Goal: Information Seeking & Learning: Learn about a topic

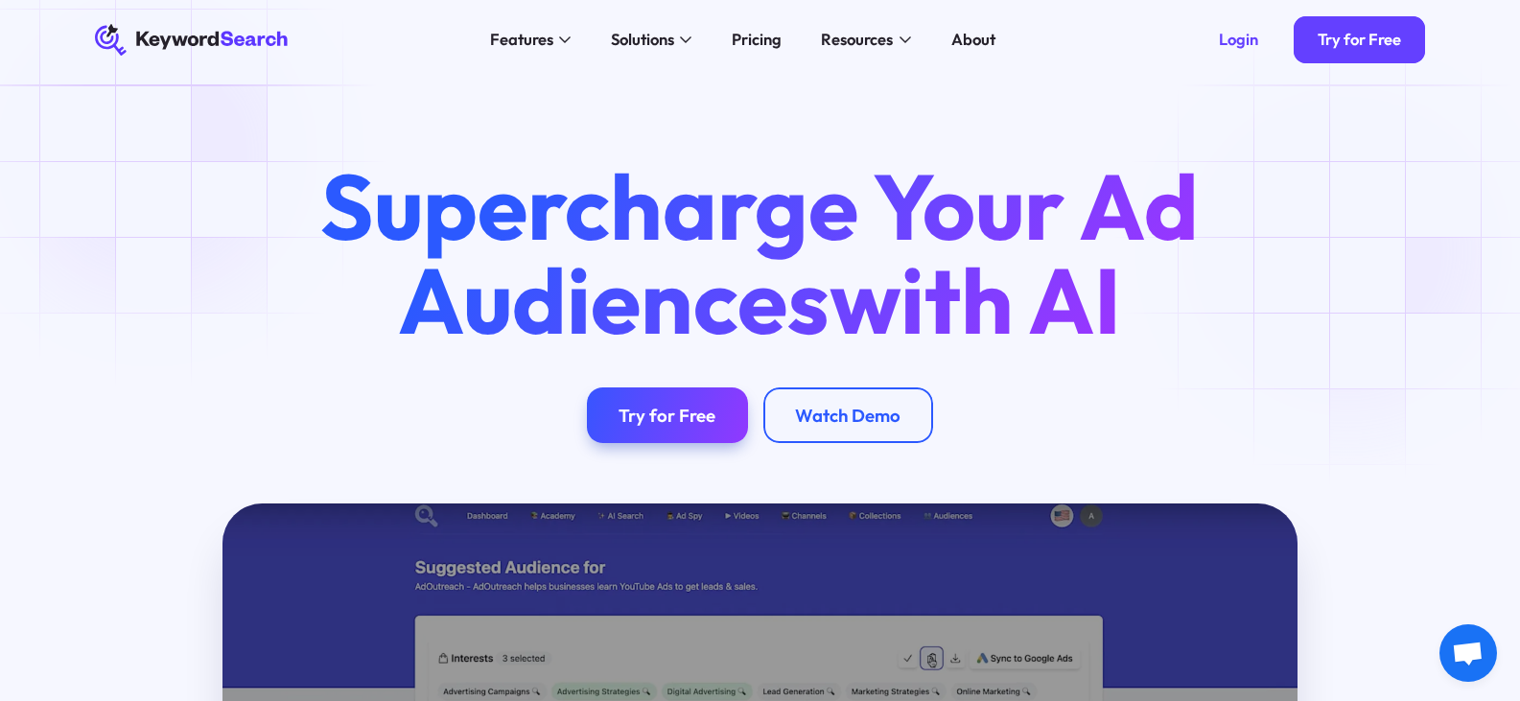
click at [1360, 251] on div "Supercharge Your Ad Audiences with AI Try for Free Watch Demo" at bounding box center [759, 301] width 1393 height 284
click at [1306, 131] on div "Supercharge Your Ad Audiences with AI Try for Free Watch Demo" at bounding box center [760, 292] width 1520 height 424
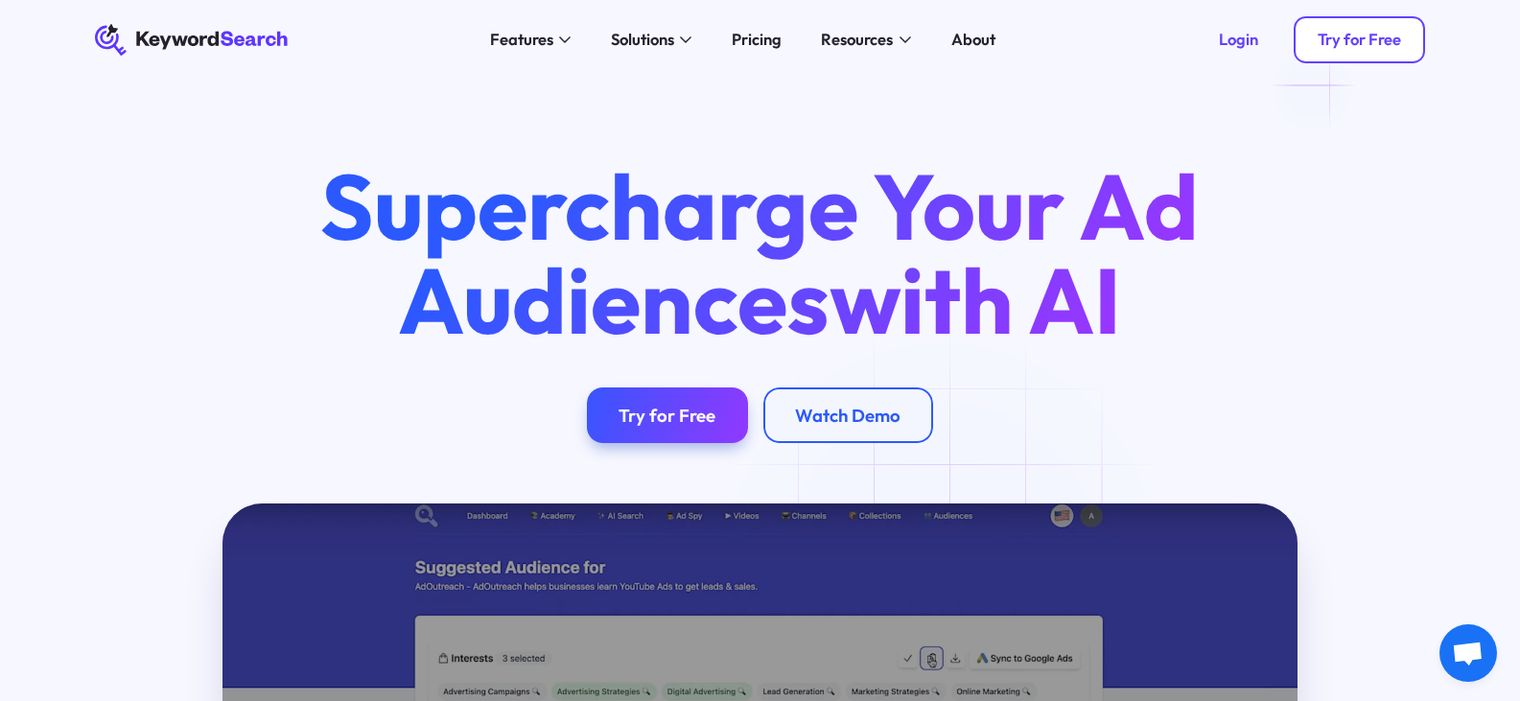
click at [1336, 48] on div "Try for Free" at bounding box center [1359, 40] width 83 height 20
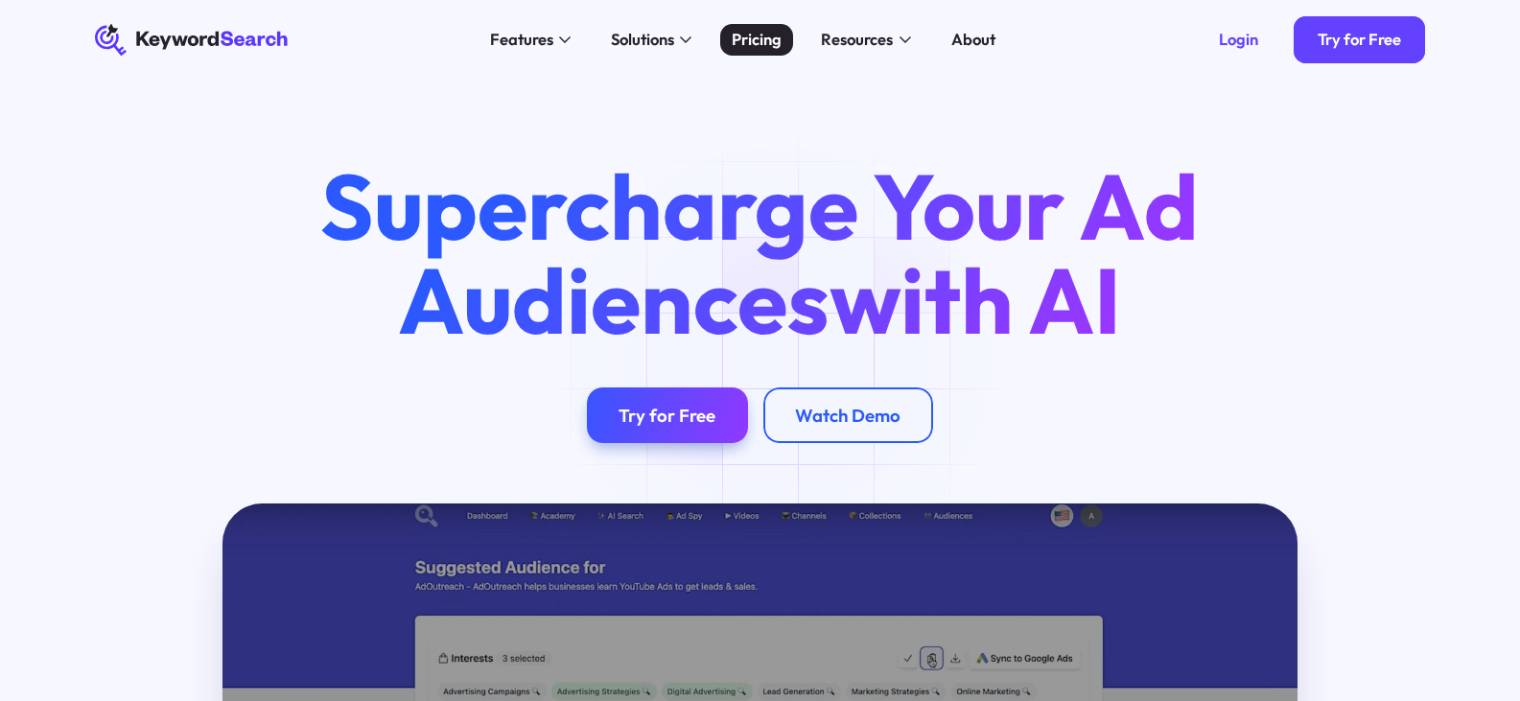
click at [778, 31] on div "Pricing" at bounding box center [757, 40] width 50 height 24
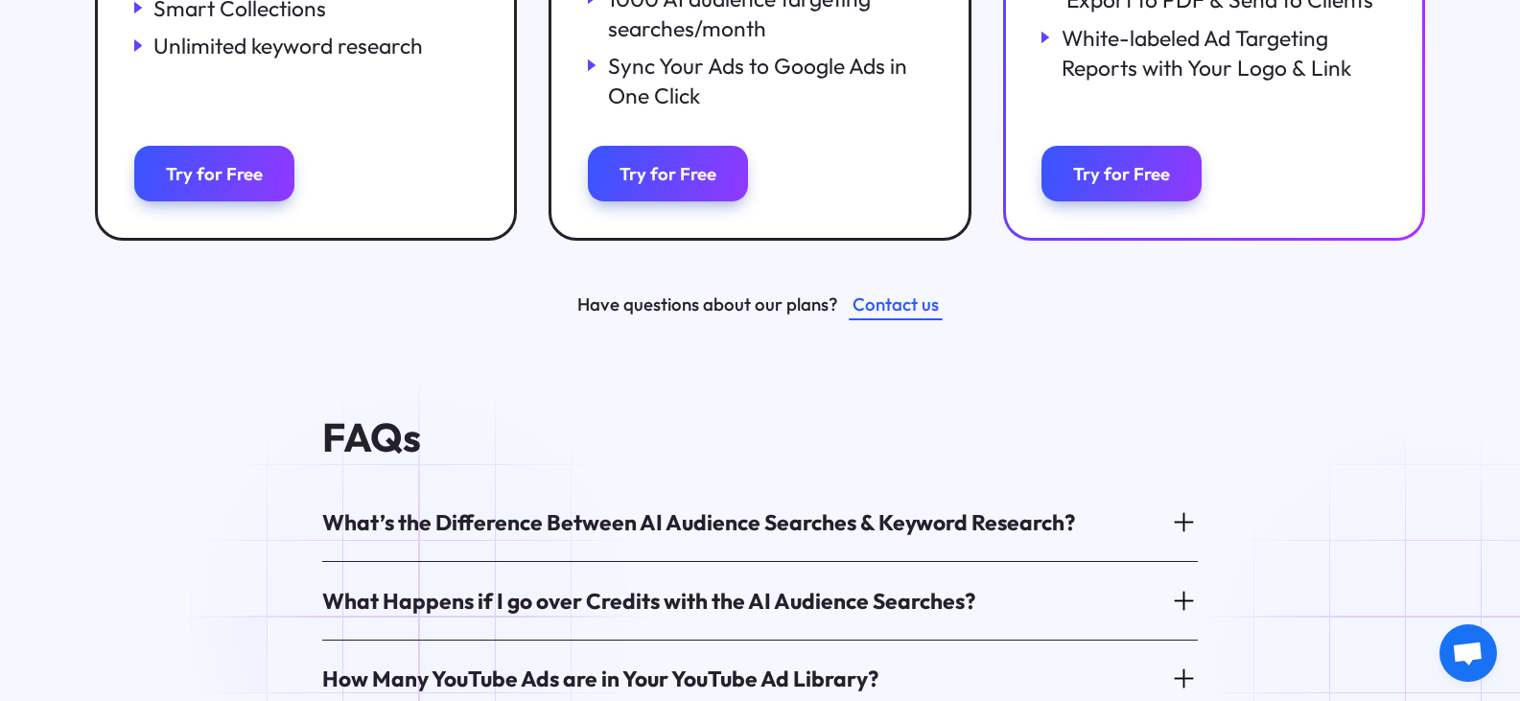
scroll to position [959, 0]
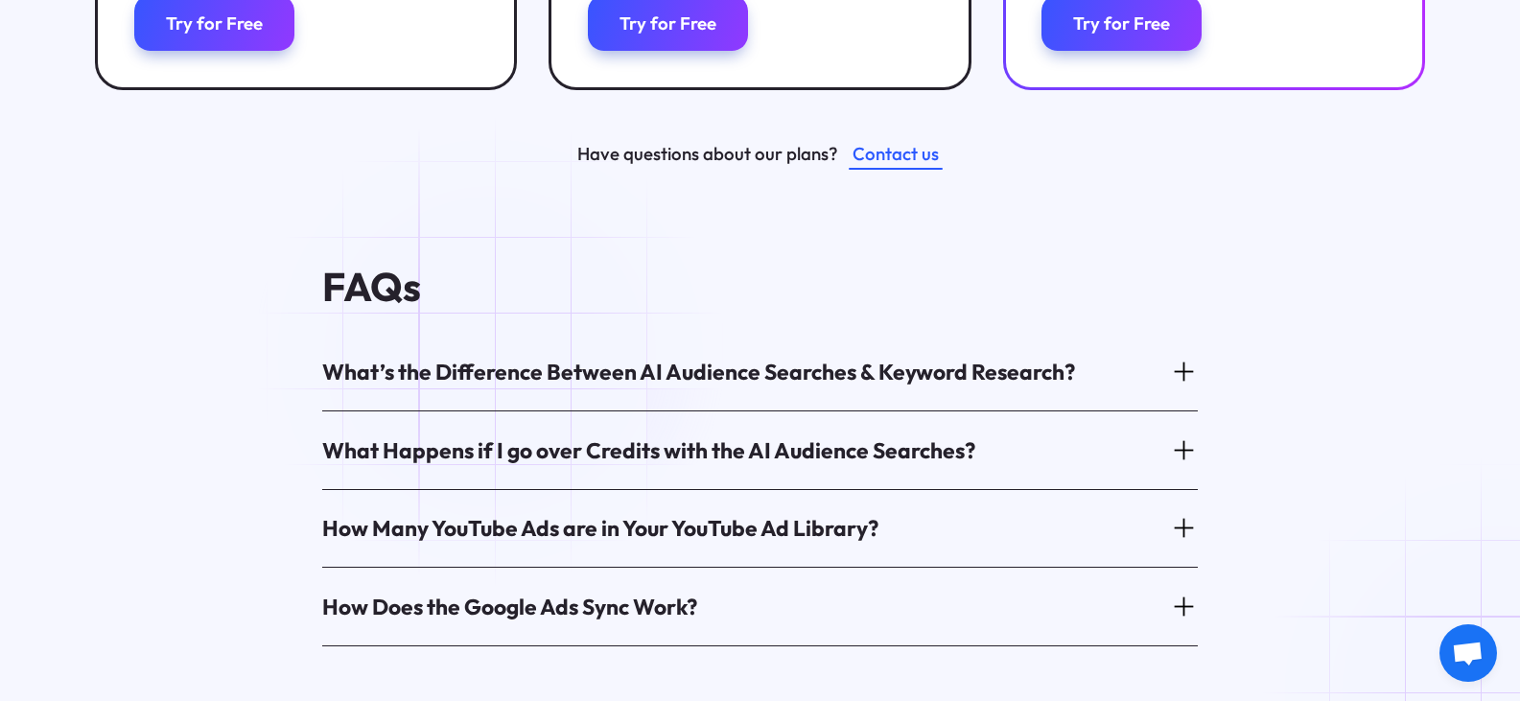
click at [495, 357] on div "What’s the Difference Between AI Audience Searches & Keyword Research?" at bounding box center [698, 372] width 753 height 30
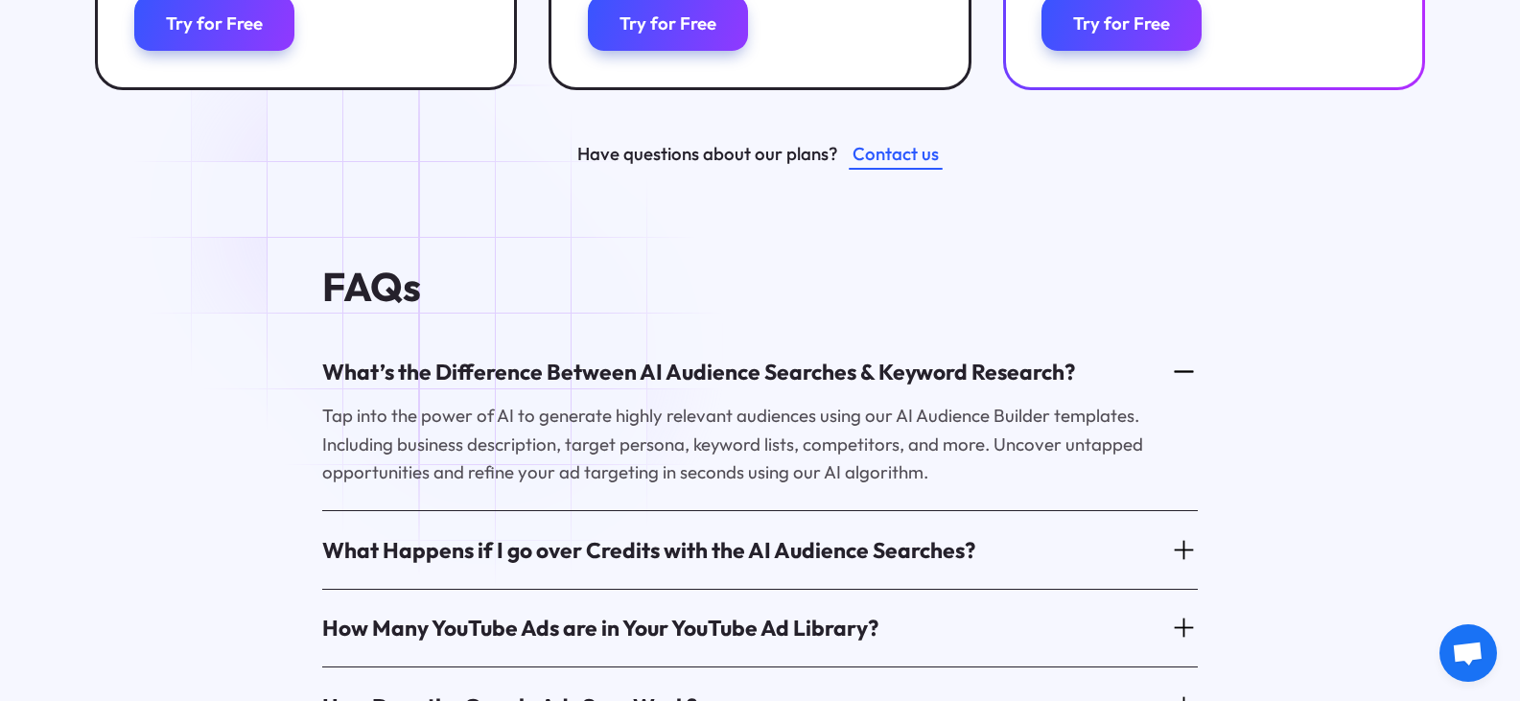
click at [495, 357] on div "What’s the Difference Between AI Audience Searches & Keyword Research?" at bounding box center [698, 372] width 753 height 30
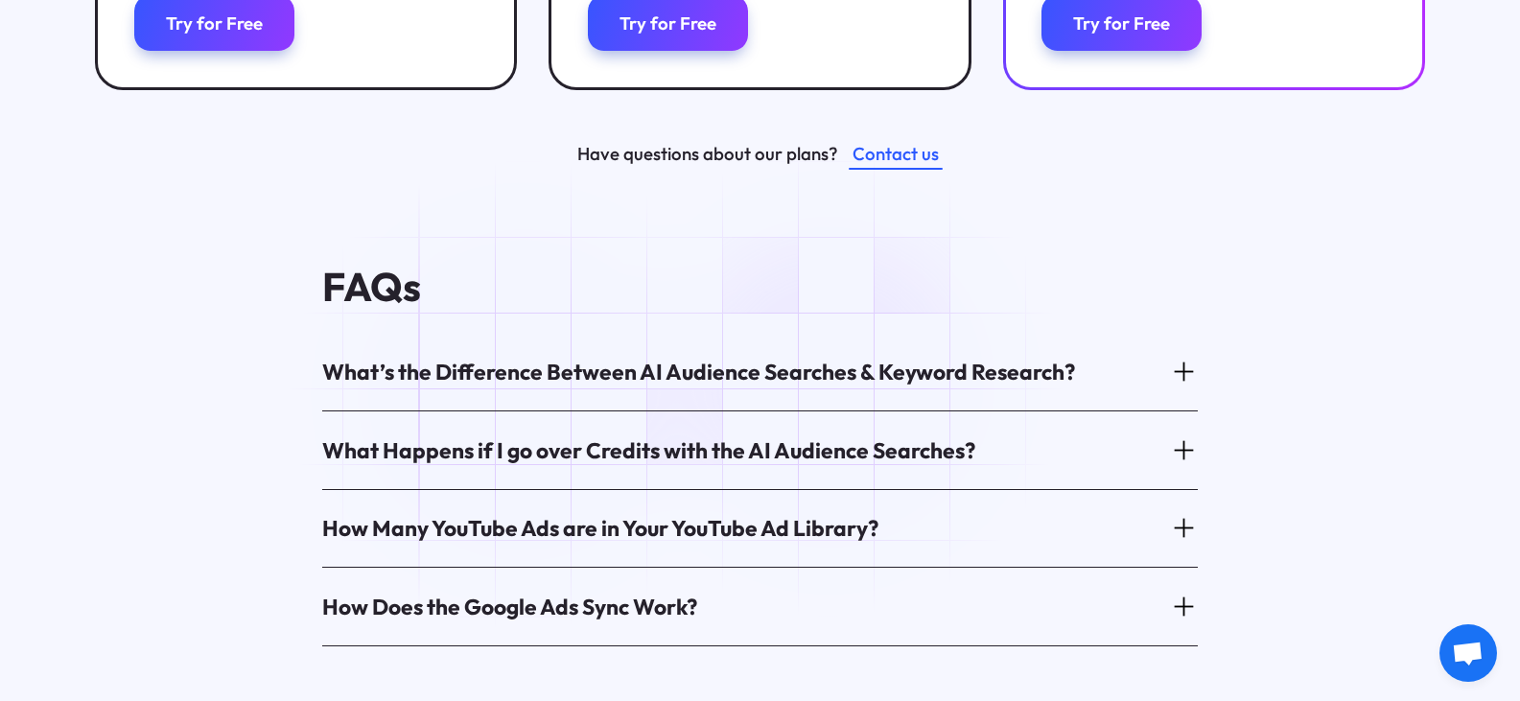
click at [528, 411] on div "What Happens if I go over Credits with the AI Audience Searches? You will have …" at bounding box center [760, 450] width 876 height 79
click at [526, 442] on div "What Happens if I go over Credits with the AI Audience Searches?" at bounding box center [648, 450] width 653 height 30
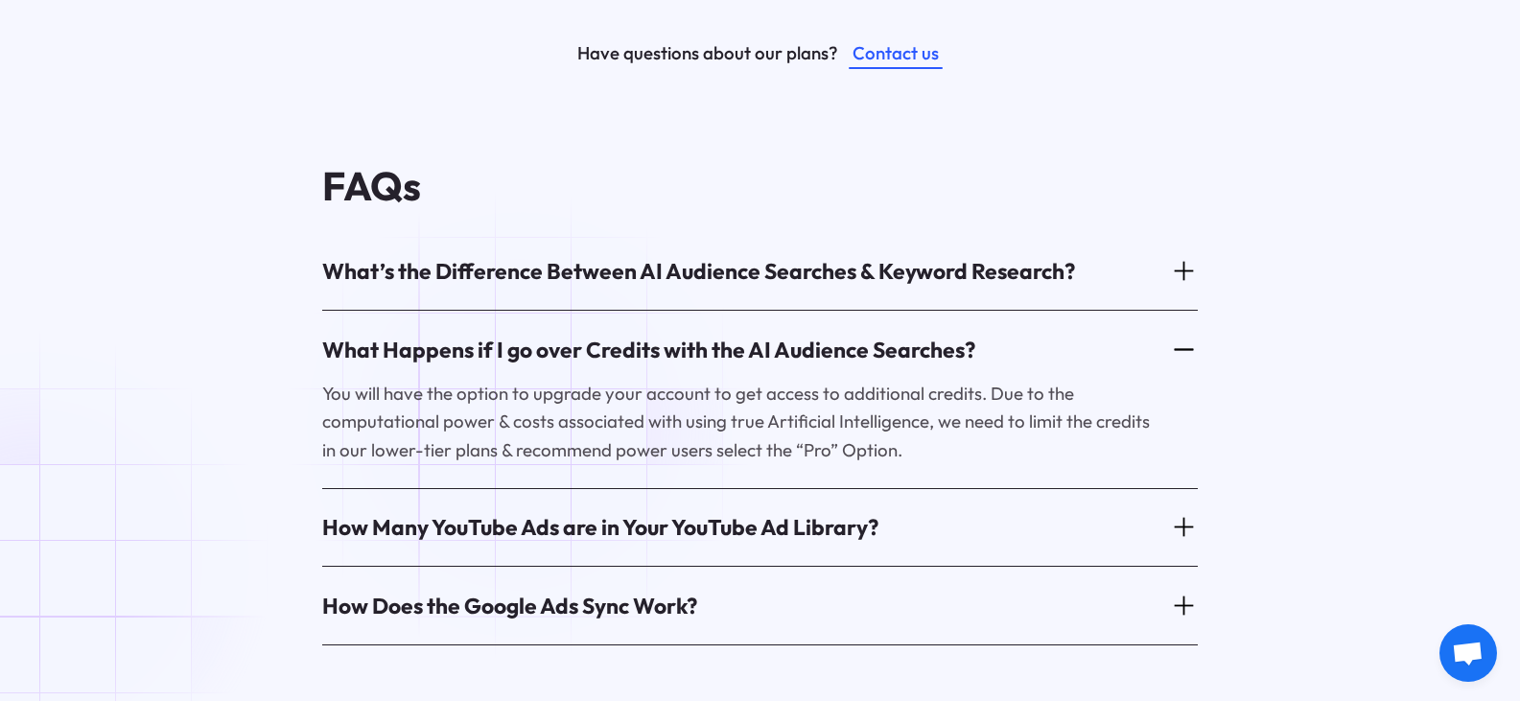
scroll to position [1151, 0]
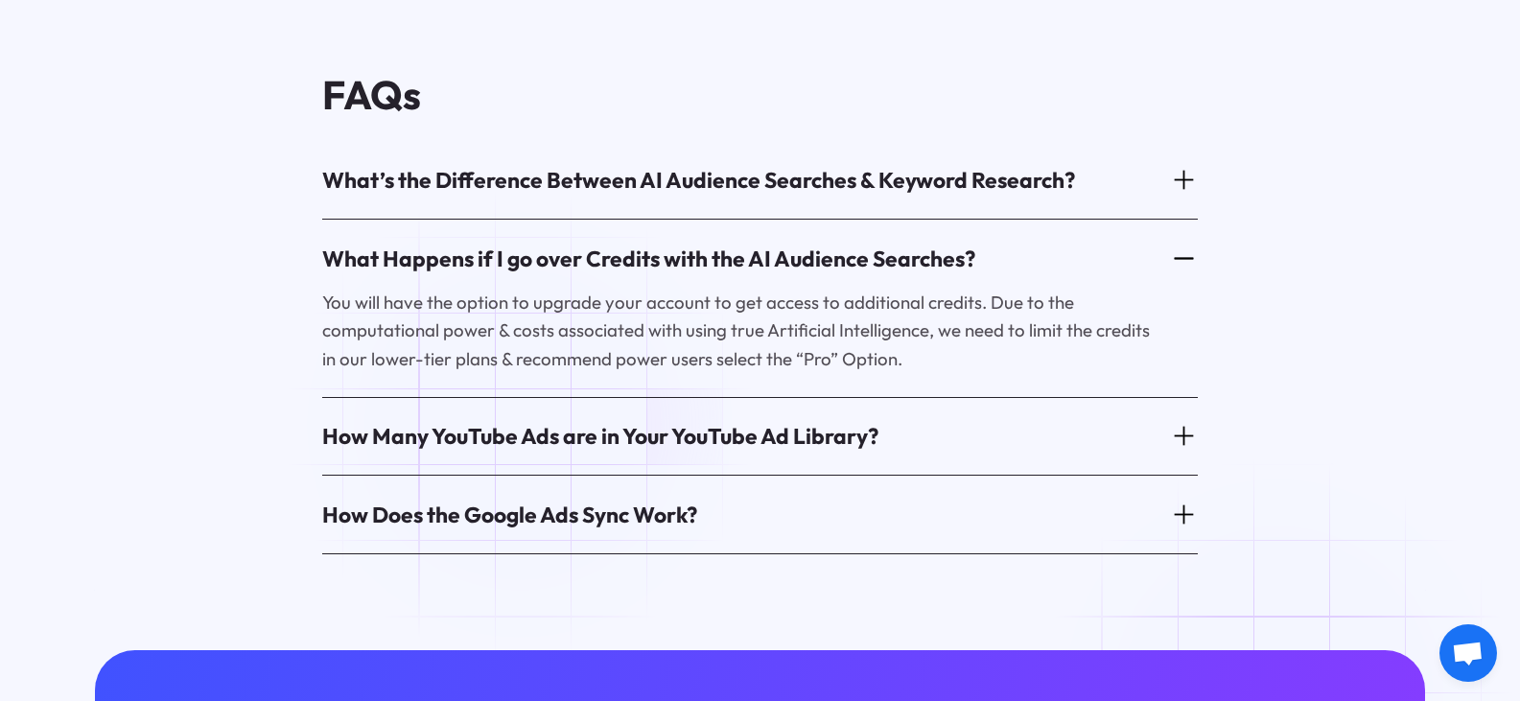
click at [525, 425] on div "How Many YouTube Ads are in Your YouTube Ad Library?" at bounding box center [600, 436] width 556 height 30
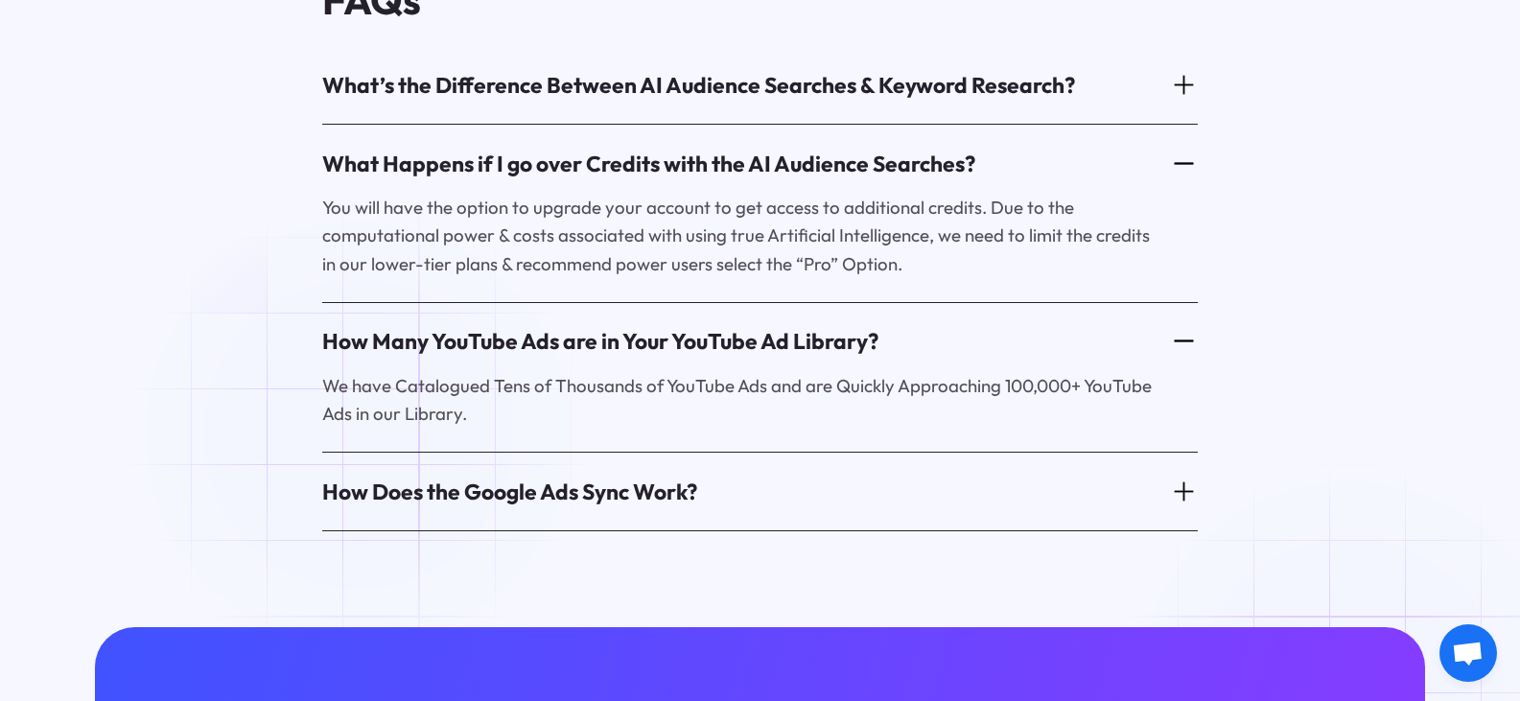
scroll to position [1343, 0]
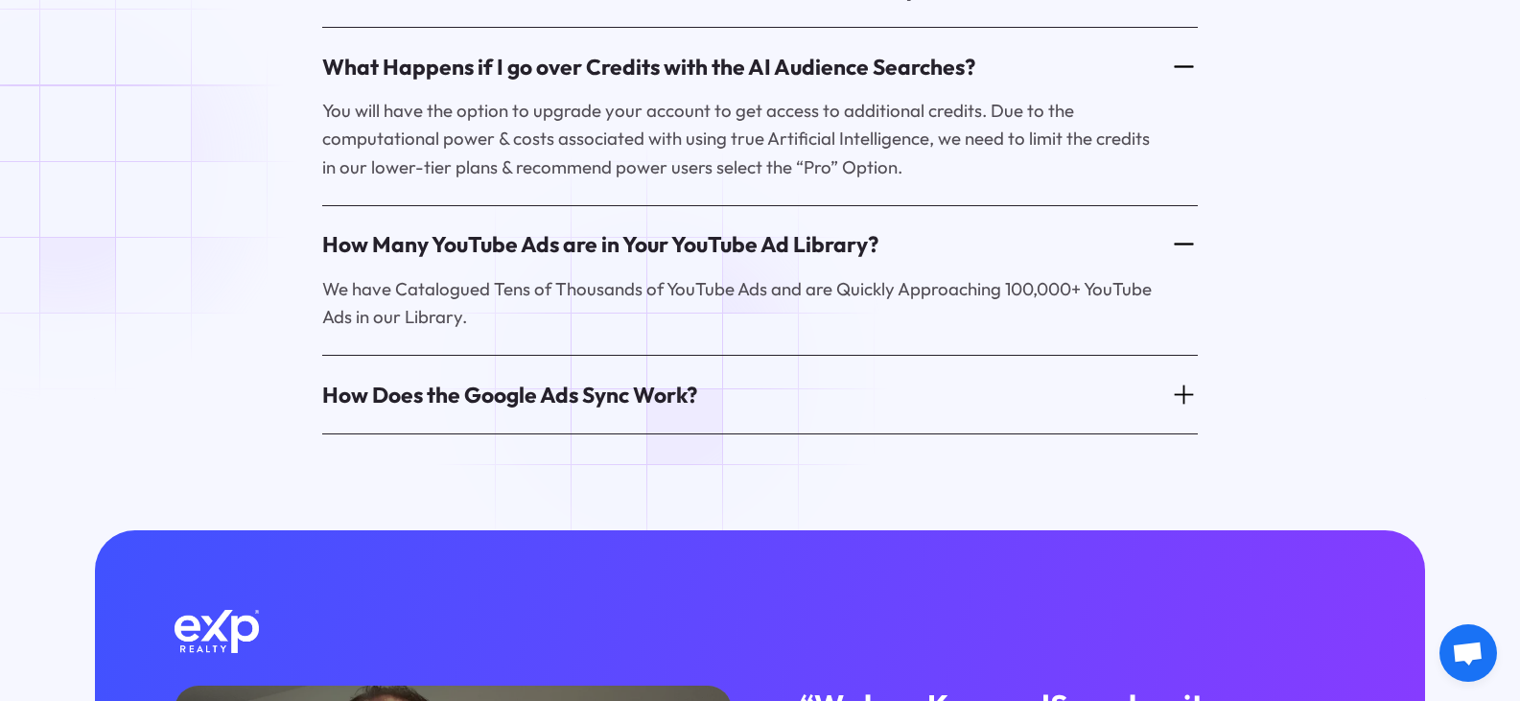
click at [660, 380] on div "How Does the Google Ads Sync Work?" at bounding box center [509, 395] width 375 height 30
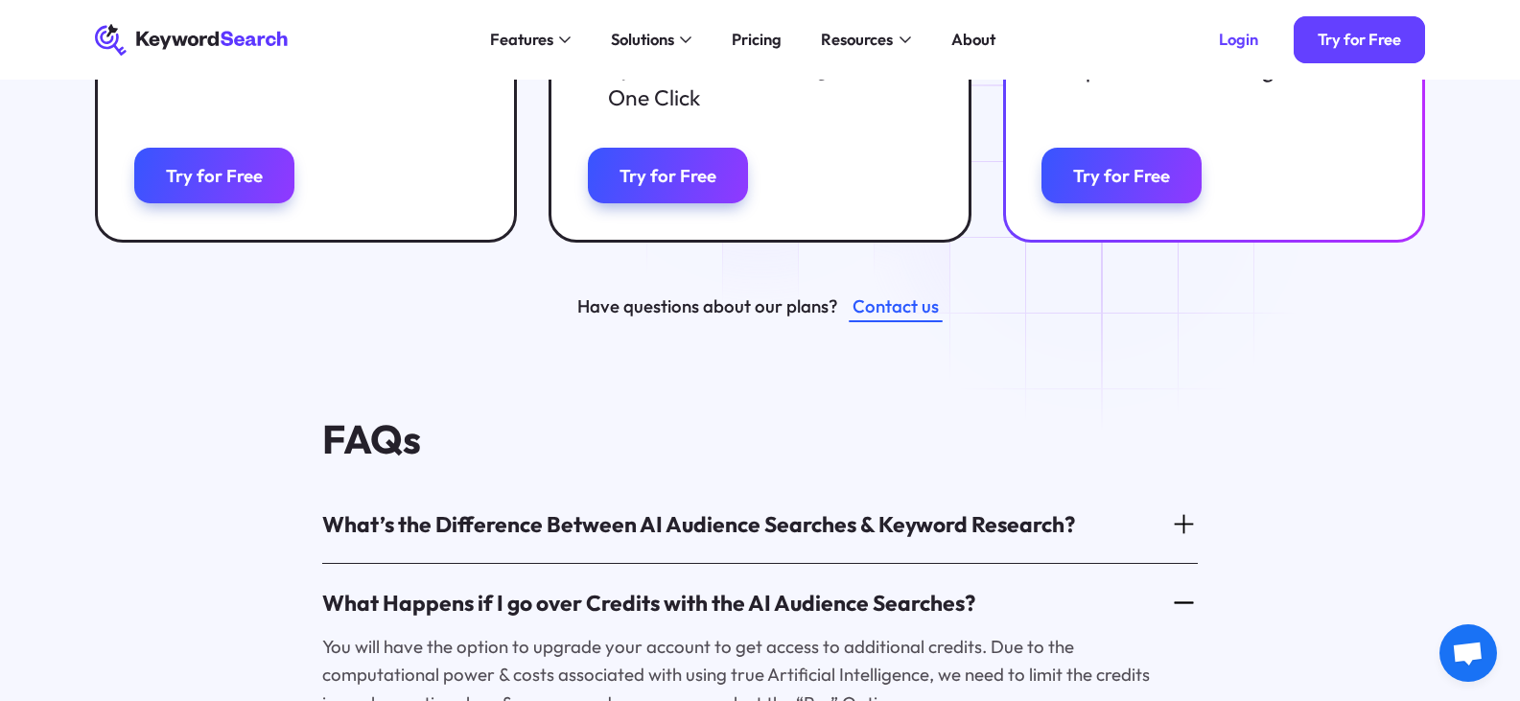
scroll to position [683, 0]
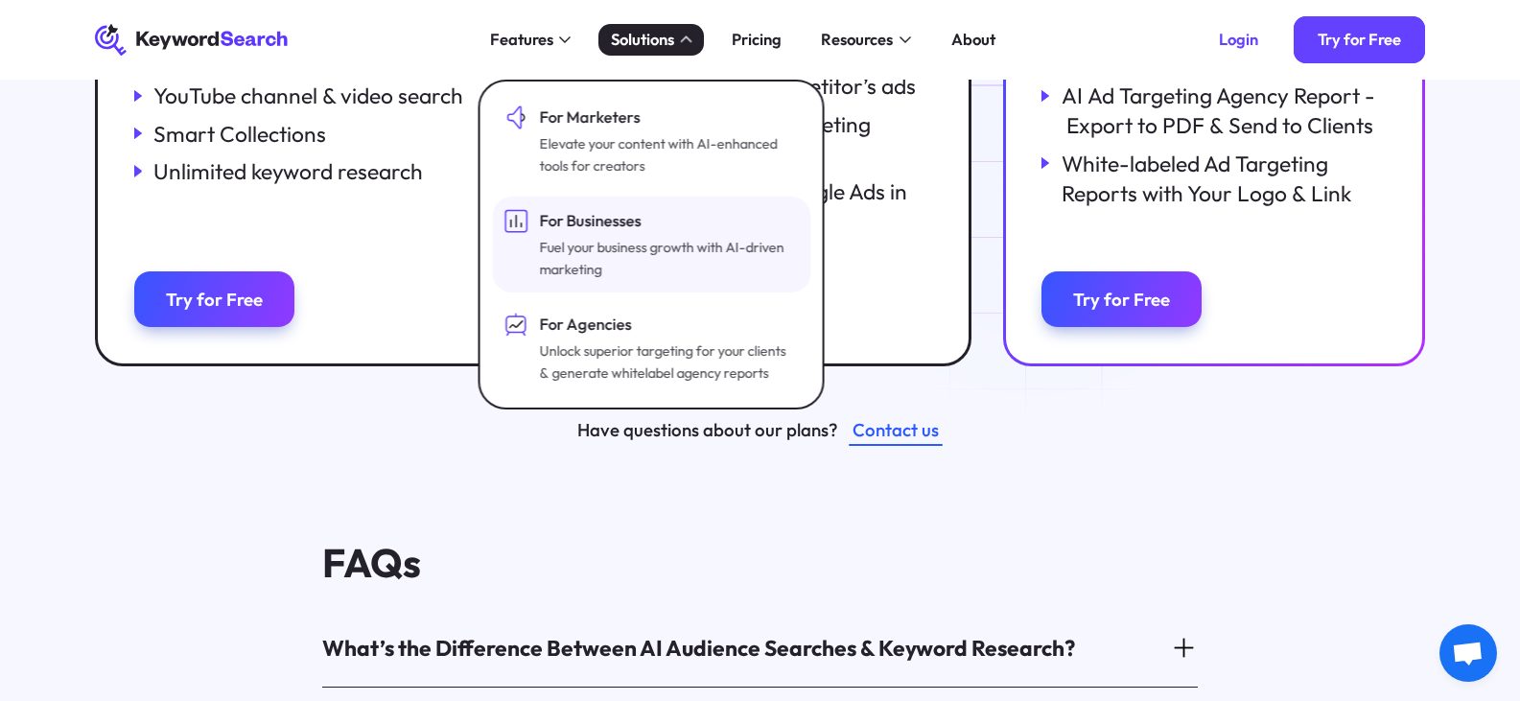
click at [663, 242] on div "Fuel your business growth with AI-driven marketing" at bounding box center [667, 259] width 255 height 44
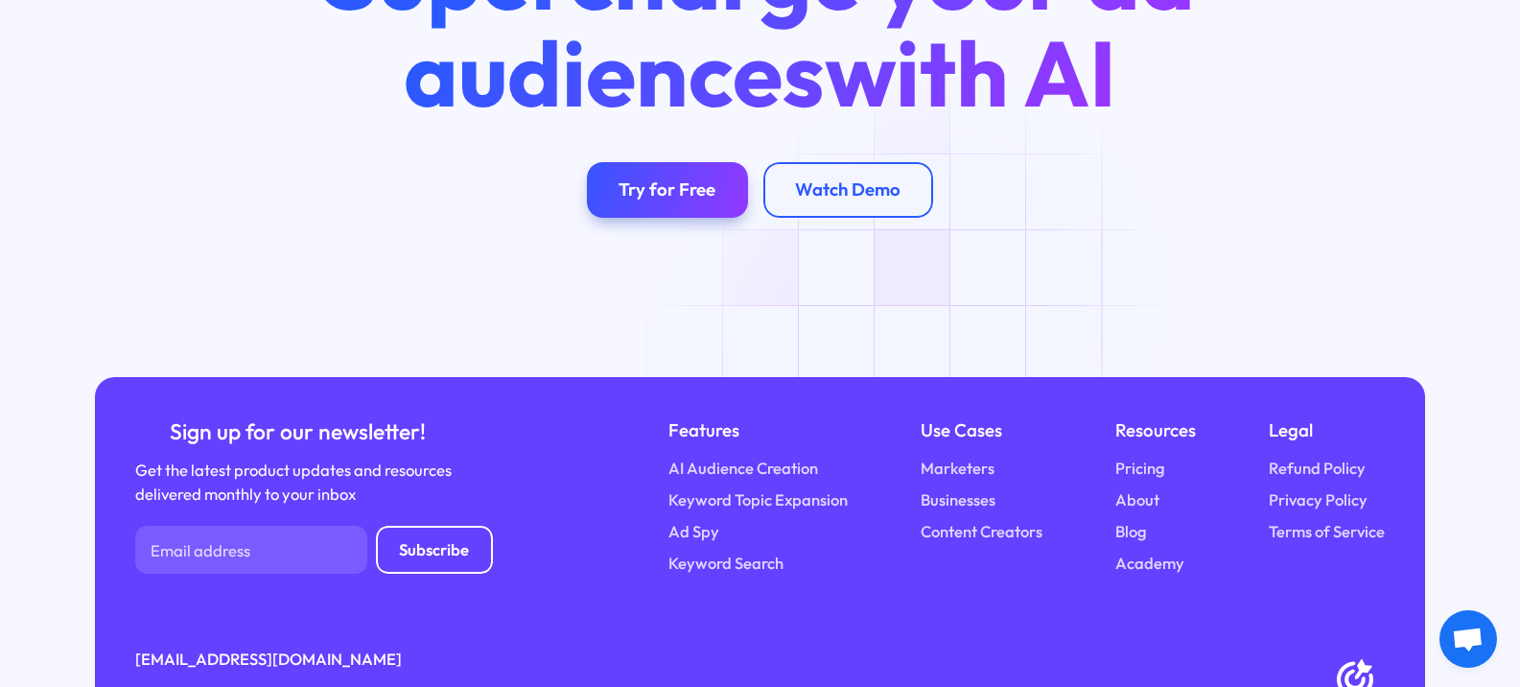
scroll to position [4778, 0]
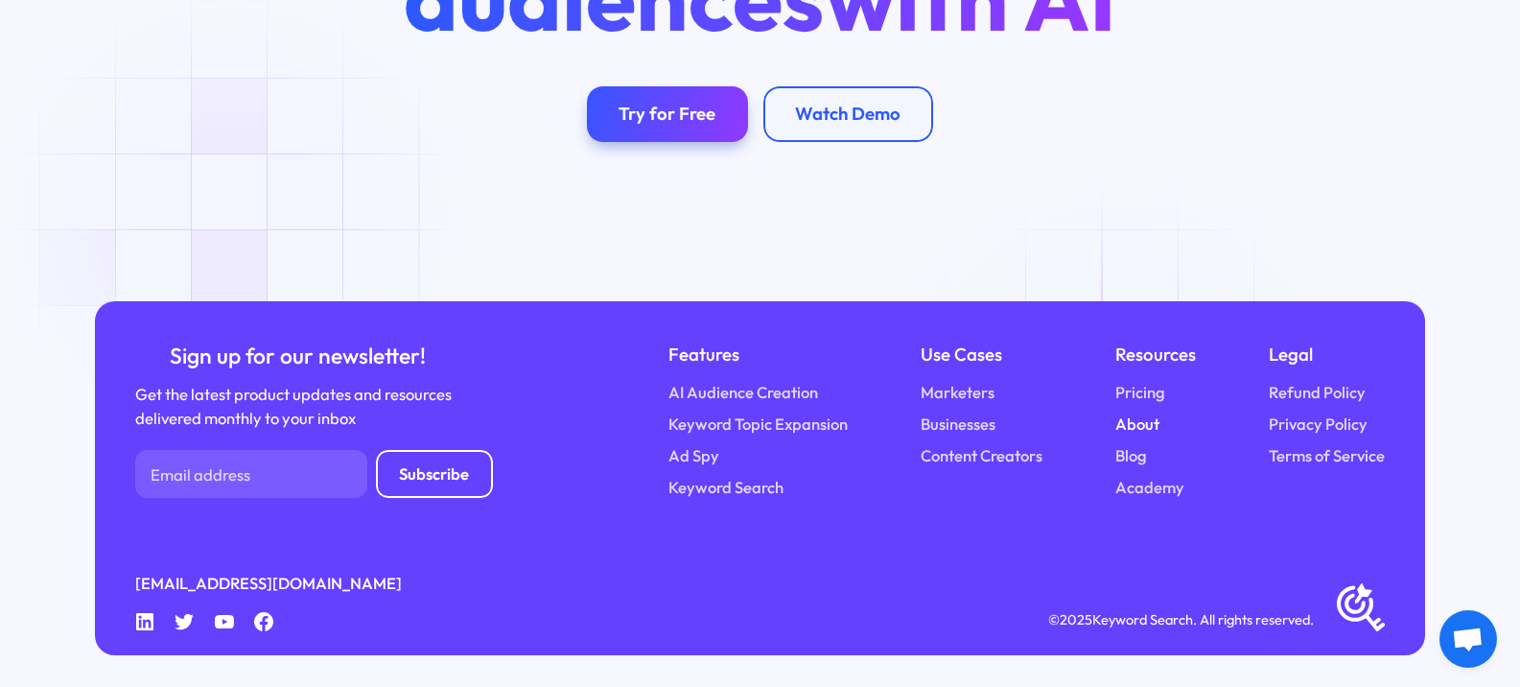
click at [1133, 425] on link "About" at bounding box center [1137, 424] width 44 height 24
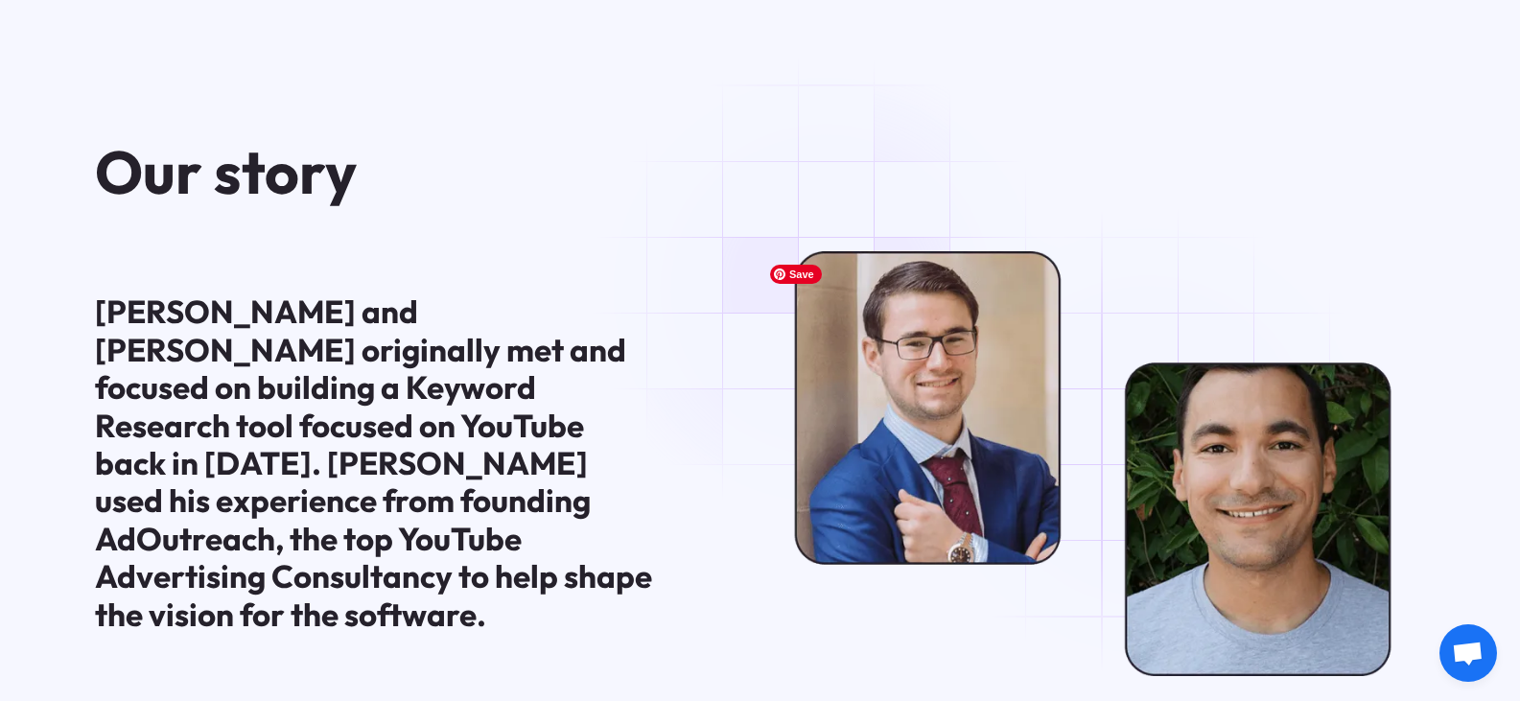
scroll to position [1055, 0]
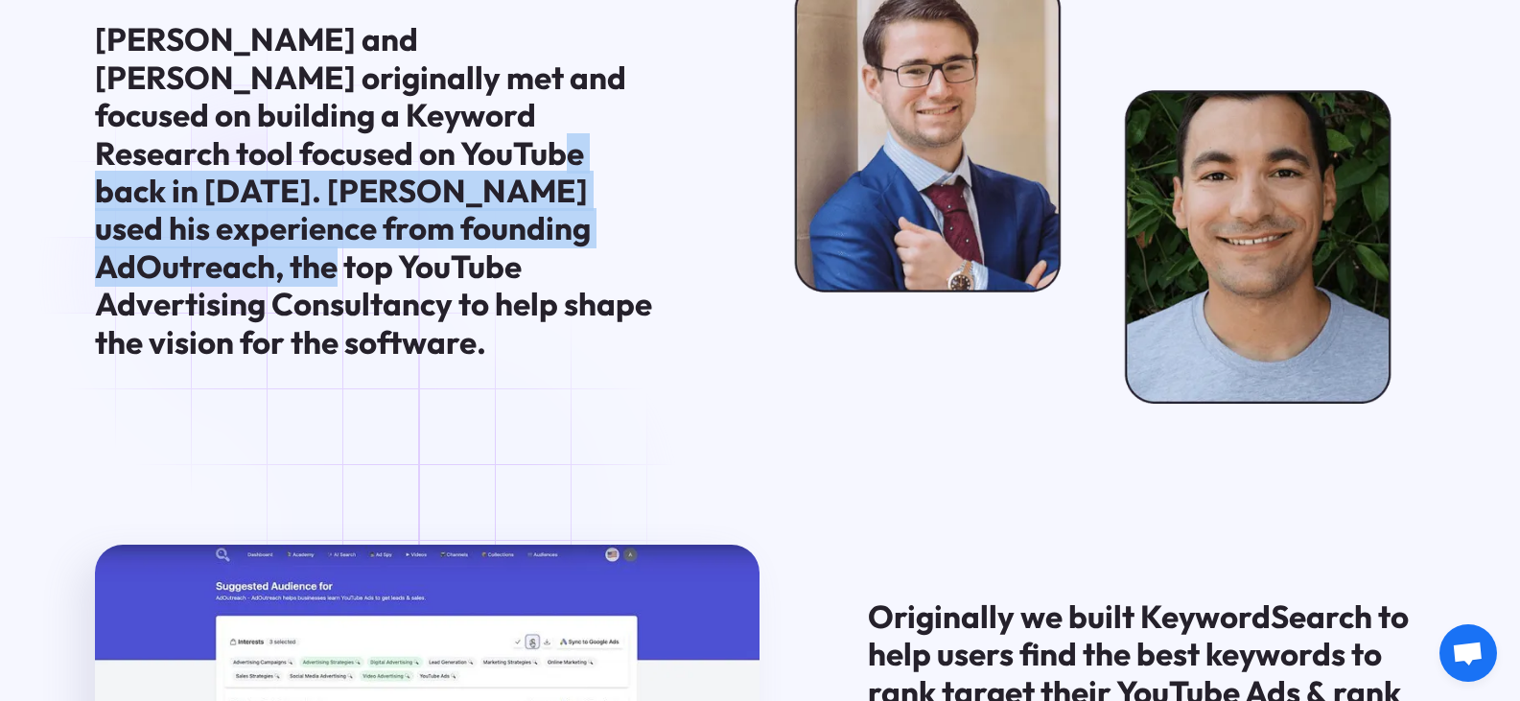
drag, startPoint x: 296, startPoint y: 173, endPoint x: 276, endPoint y: 275, distance: 104.6
click at [276, 275] on div "[PERSON_NAME] and [PERSON_NAME] originally met and focused on building a Keywor…" at bounding box center [373, 191] width 557 height 340
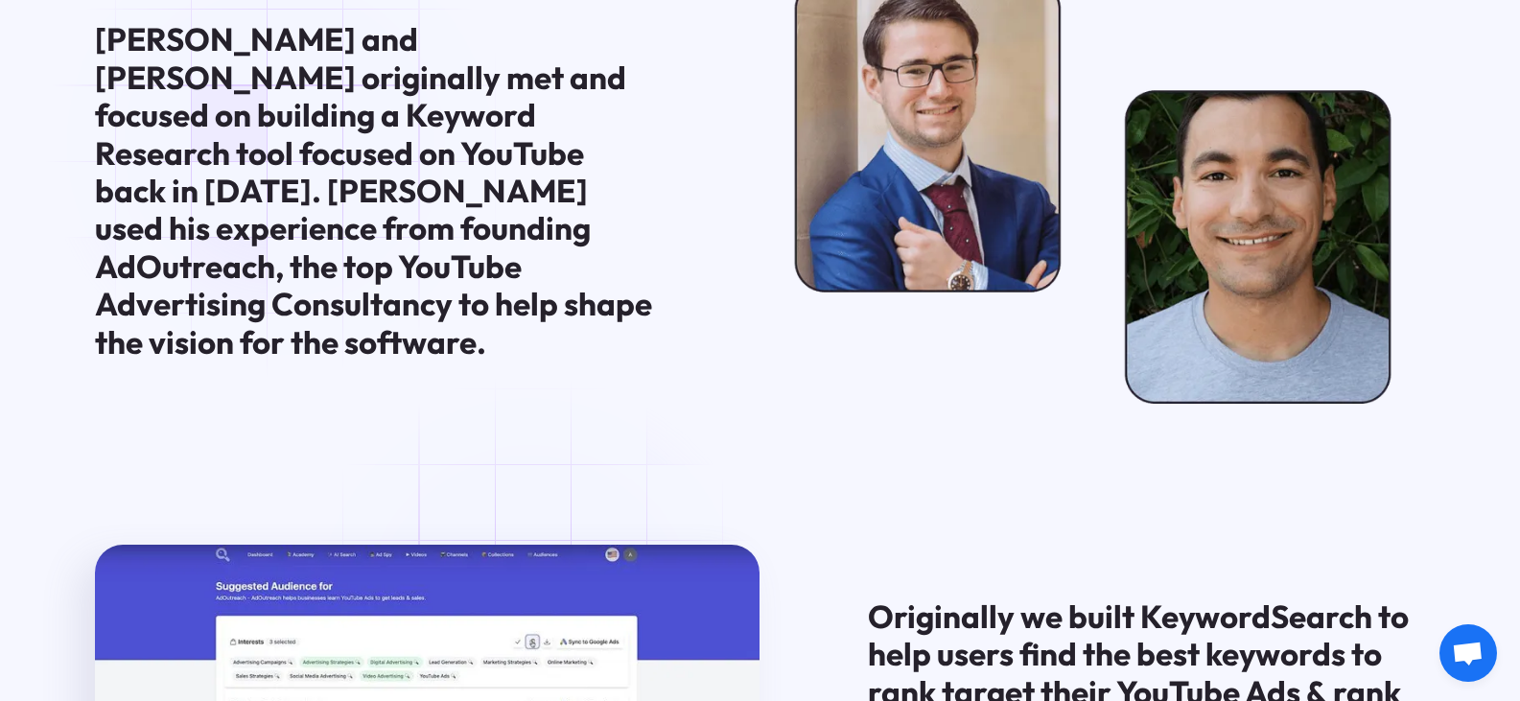
click at [282, 143] on div "[PERSON_NAME] and [PERSON_NAME] originally met and focused on building a Keywor…" at bounding box center [373, 191] width 557 height 340
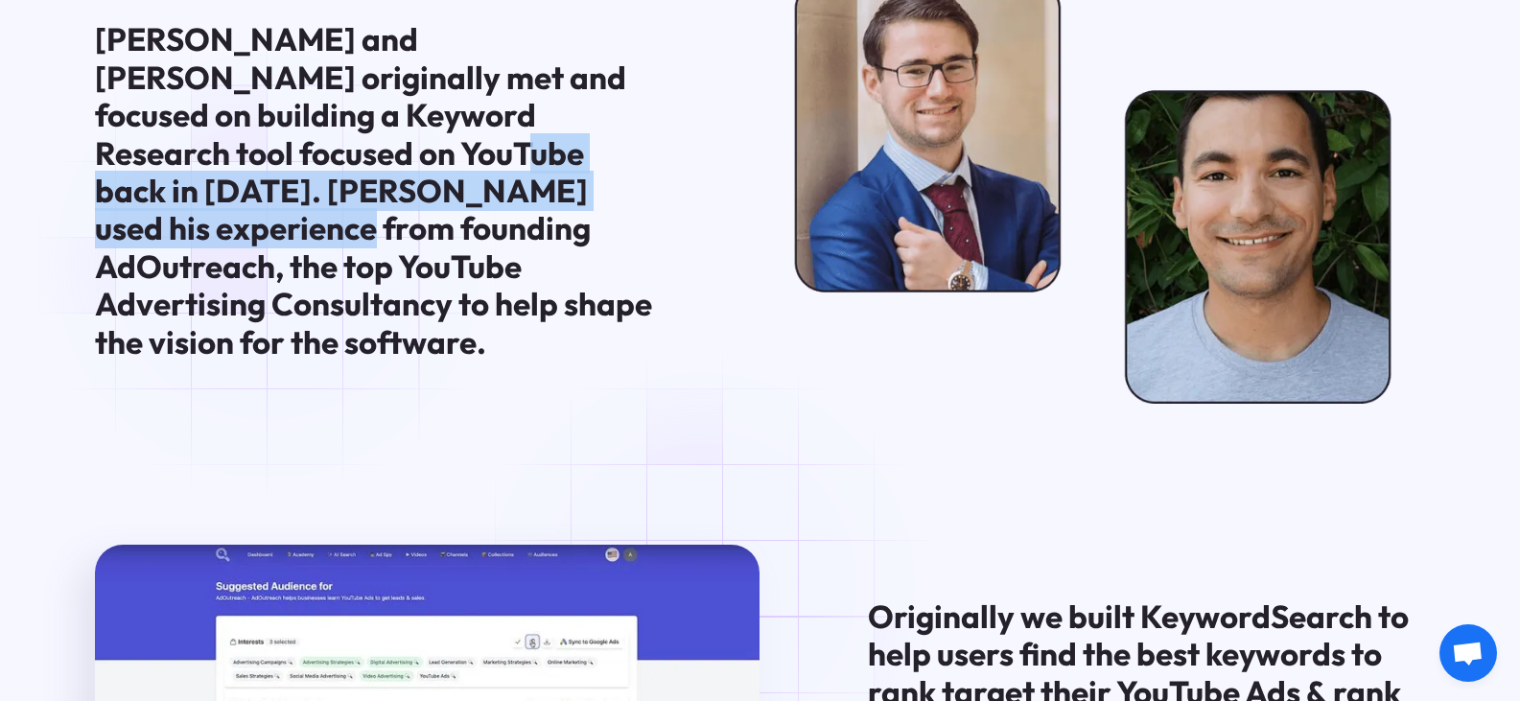
drag, startPoint x: 273, startPoint y: 182, endPoint x: 270, endPoint y: 265, distance: 82.5
click at [270, 265] on div "[PERSON_NAME] and [PERSON_NAME] originally met and focused on building a Keywor…" at bounding box center [373, 191] width 557 height 340
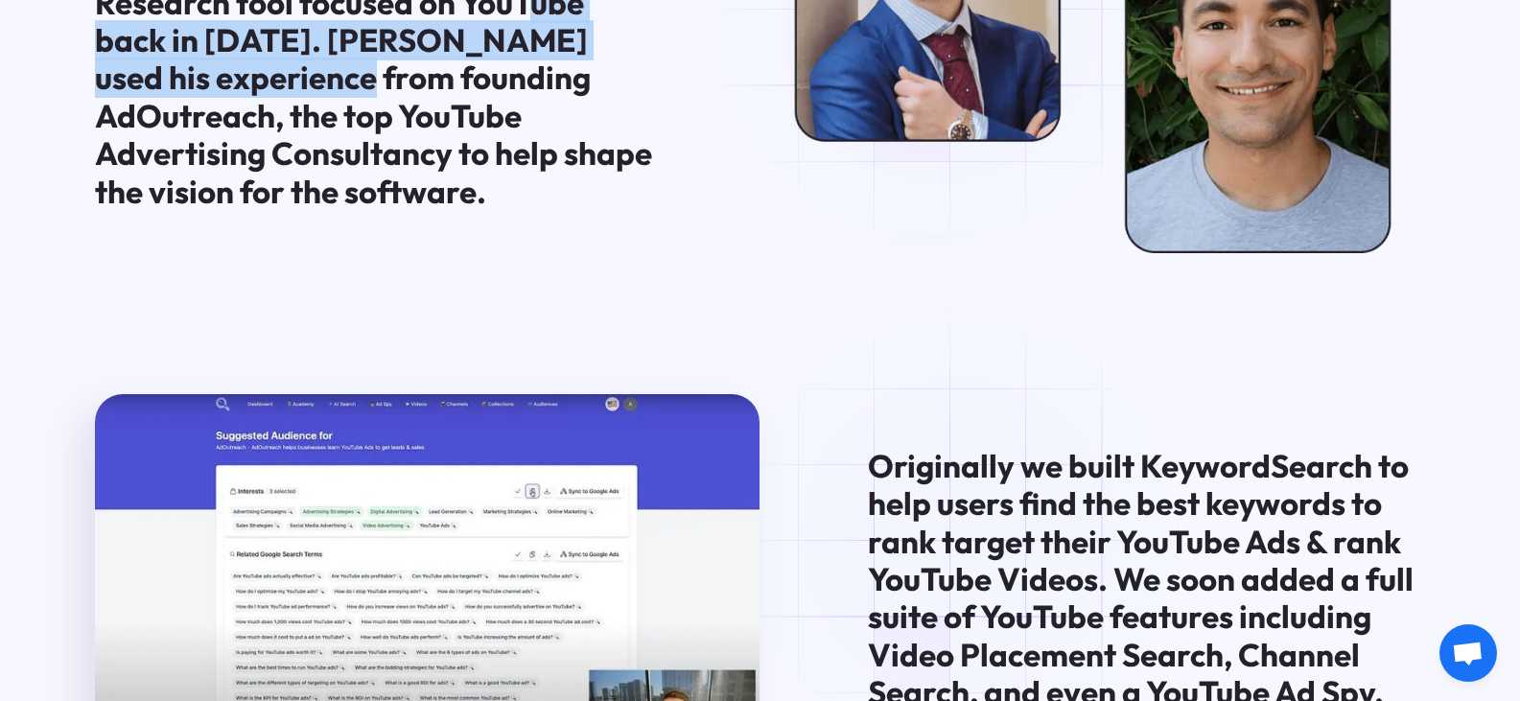
scroll to position [1343, 0]
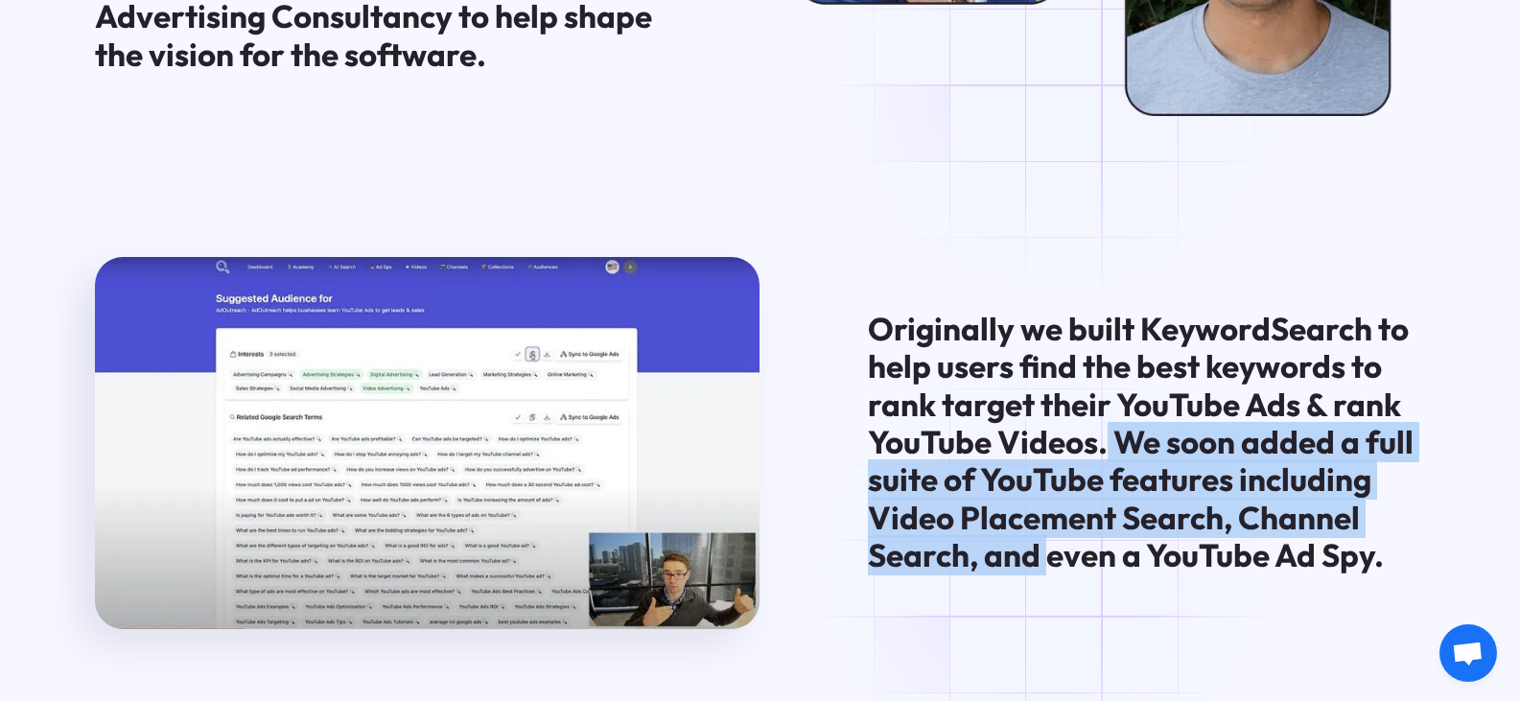
drag, startPoint x: 1105, startPoint y: 458, endPoint x: 1053, endPoint y: 568, distance: 121.0
click at [1053, 568] on div "Originally we built KeywordSearch to help users find the best keywords to rank …" at bounding box center [1146, 443] width 557 height 265
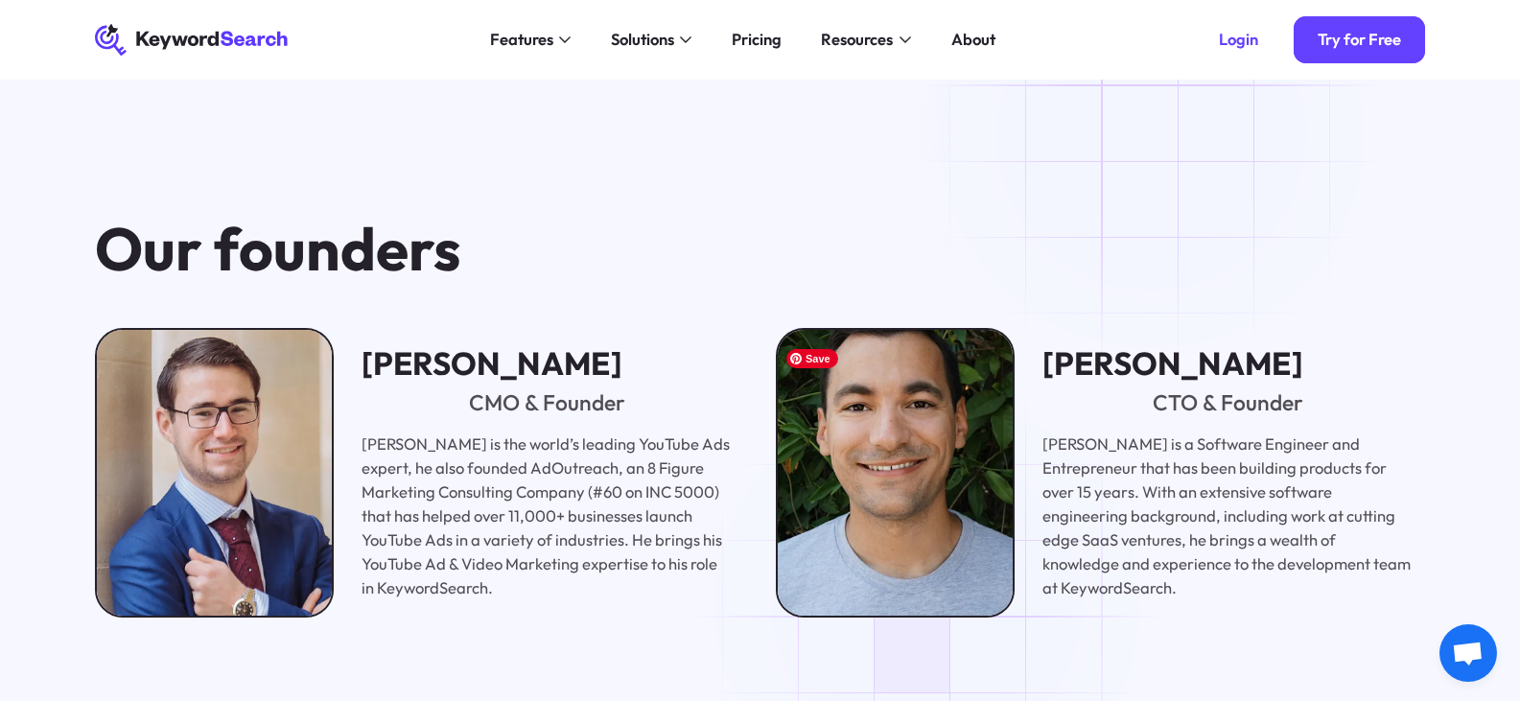
scroll to position [2781, 0]
